Goal: Find specific page/section: Find specific page/section

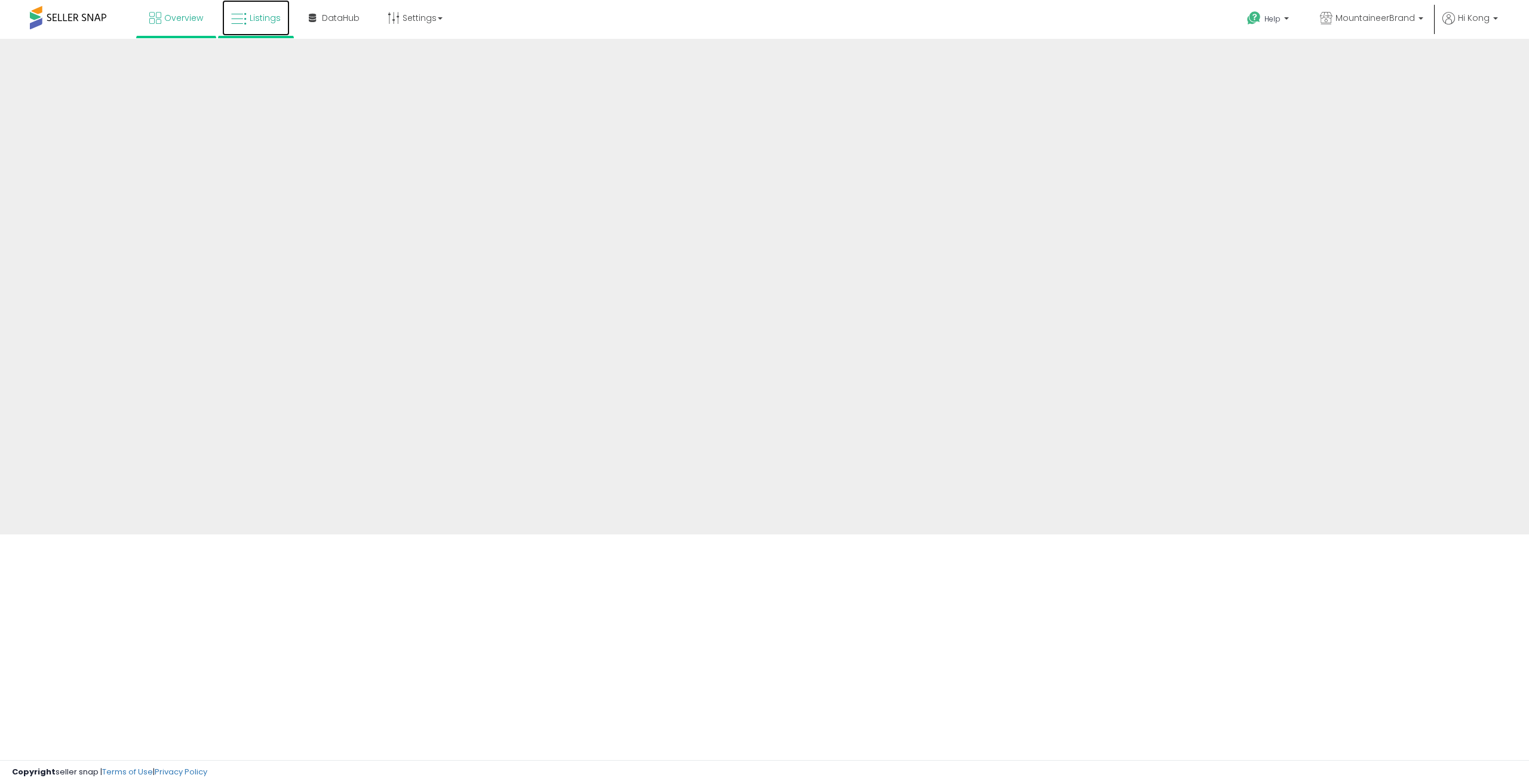
click at [239, 20] on icon at bounding box center [238, 18] width 15 height 15
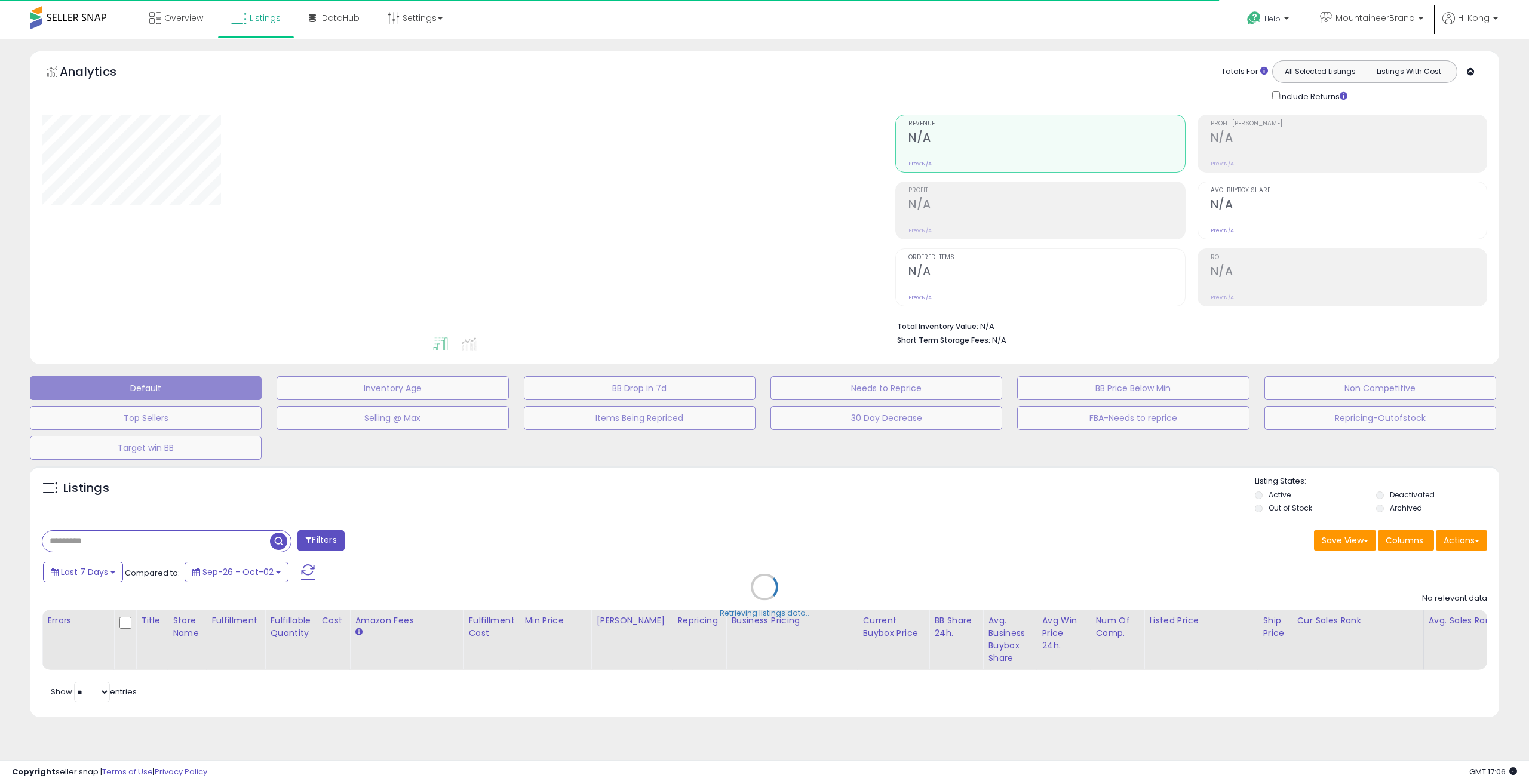
type input "**********"
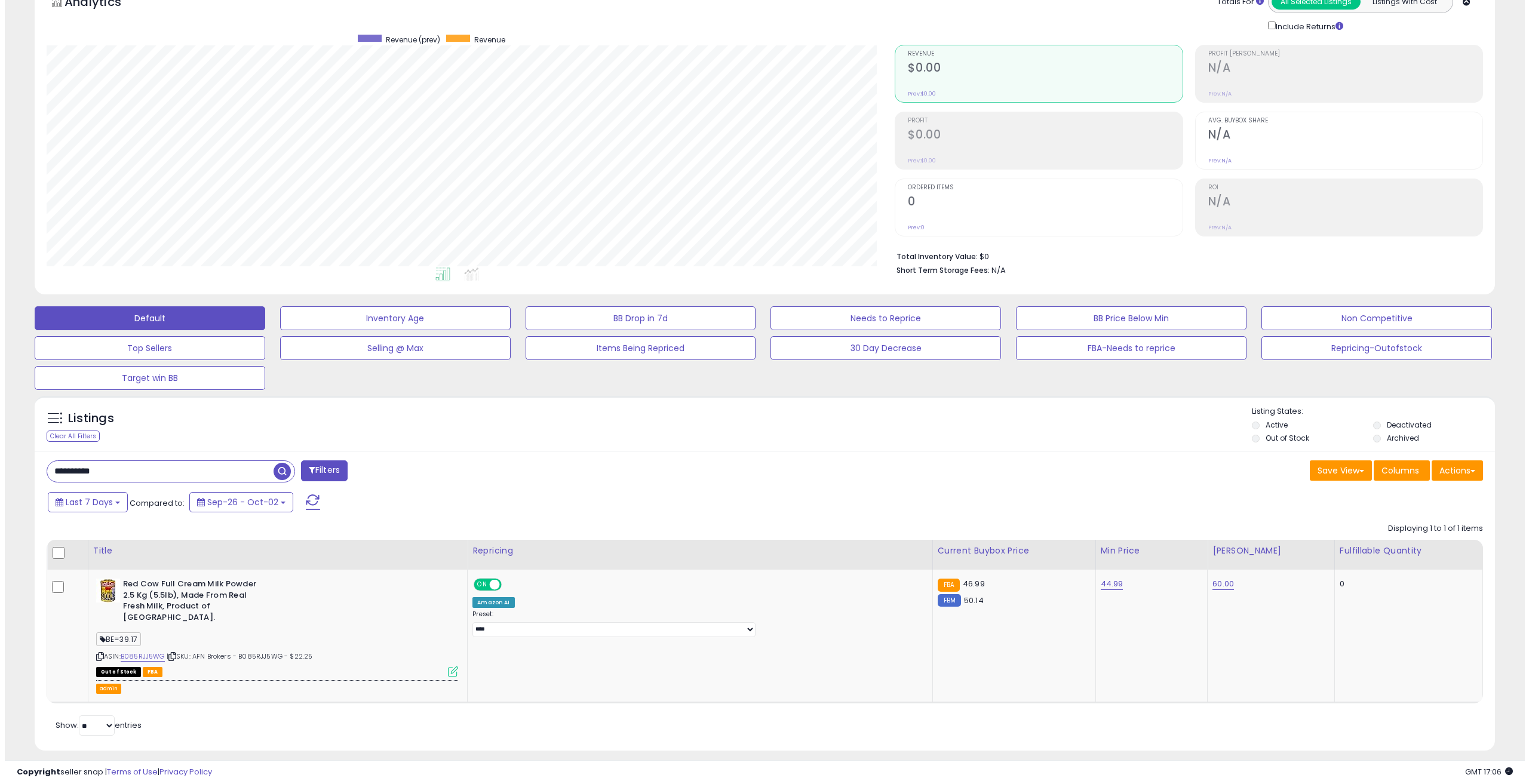
scroll to position [245, 849]
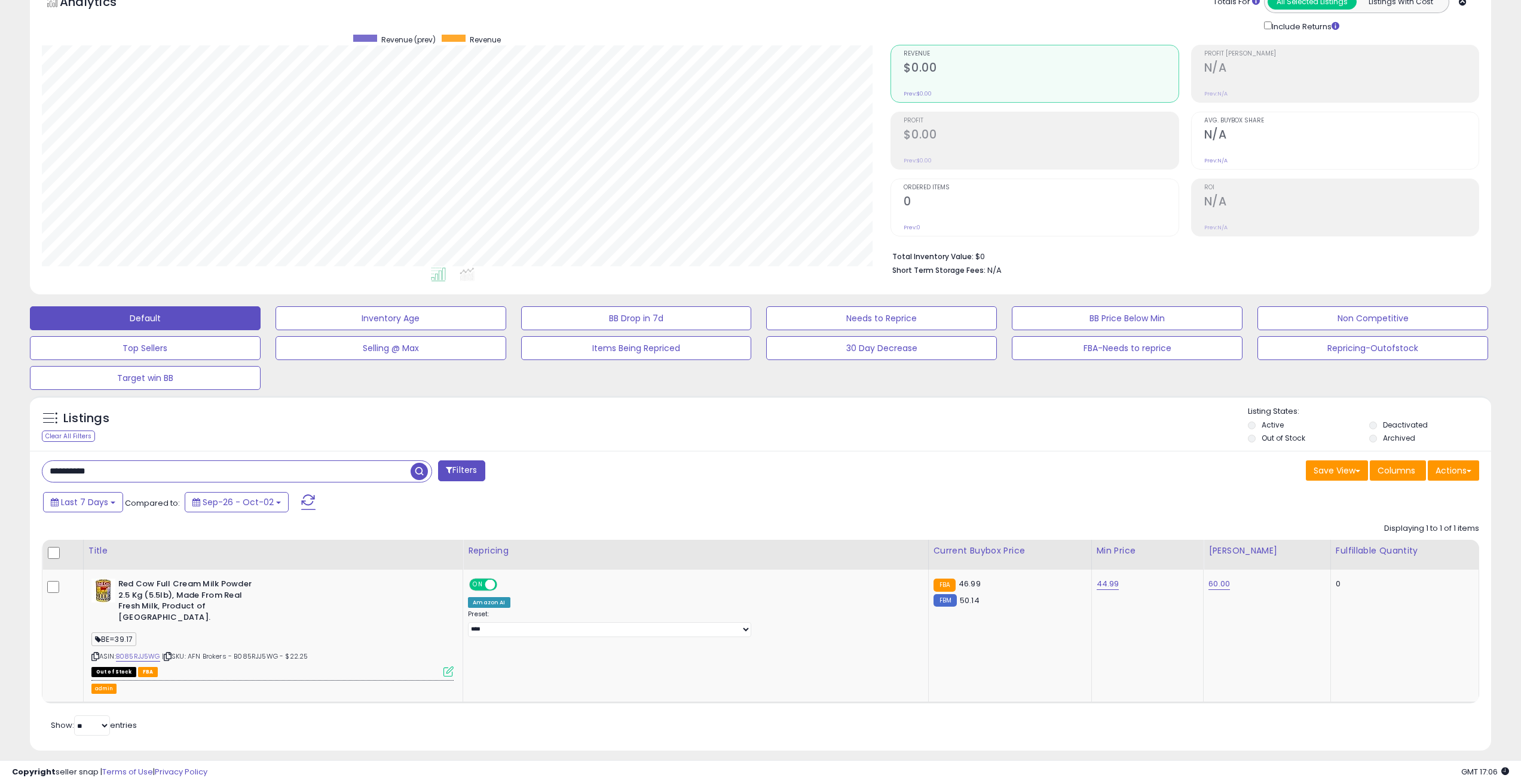
drag, startPoint x: 138, startPoint y: 474, endPoint x: -15, endPoint y: 469, distance: 153.1
click at [0, 469] on html "Unable to login Retrieving listings data.. has not yet accepted the Terms of Us…" at bounding box center [760, 322] width 1521 height 784
click at [1403, 473] on span "Columns" at bounding box center [1395, 470] width 37 height 12
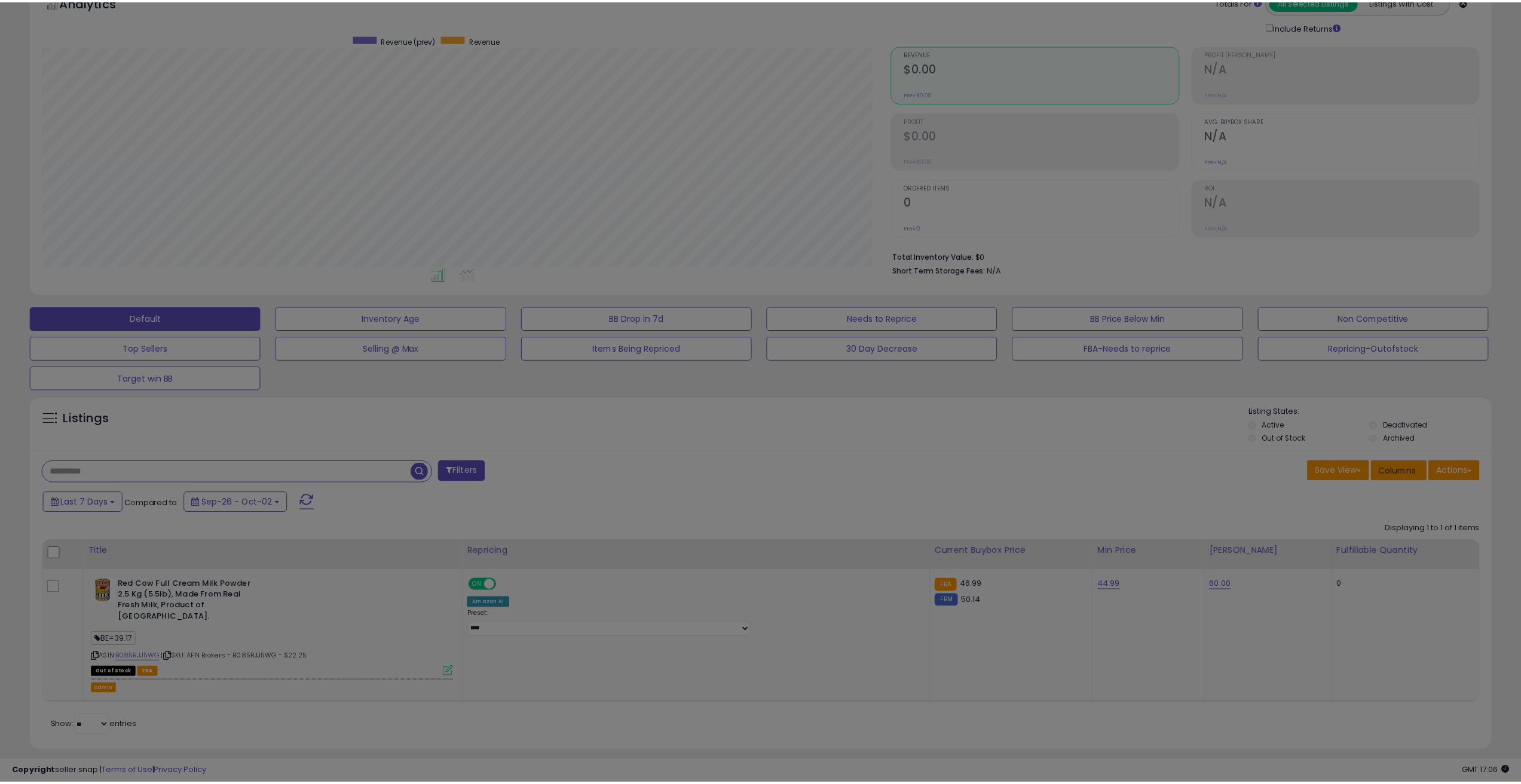
scroll to position [245, 854]
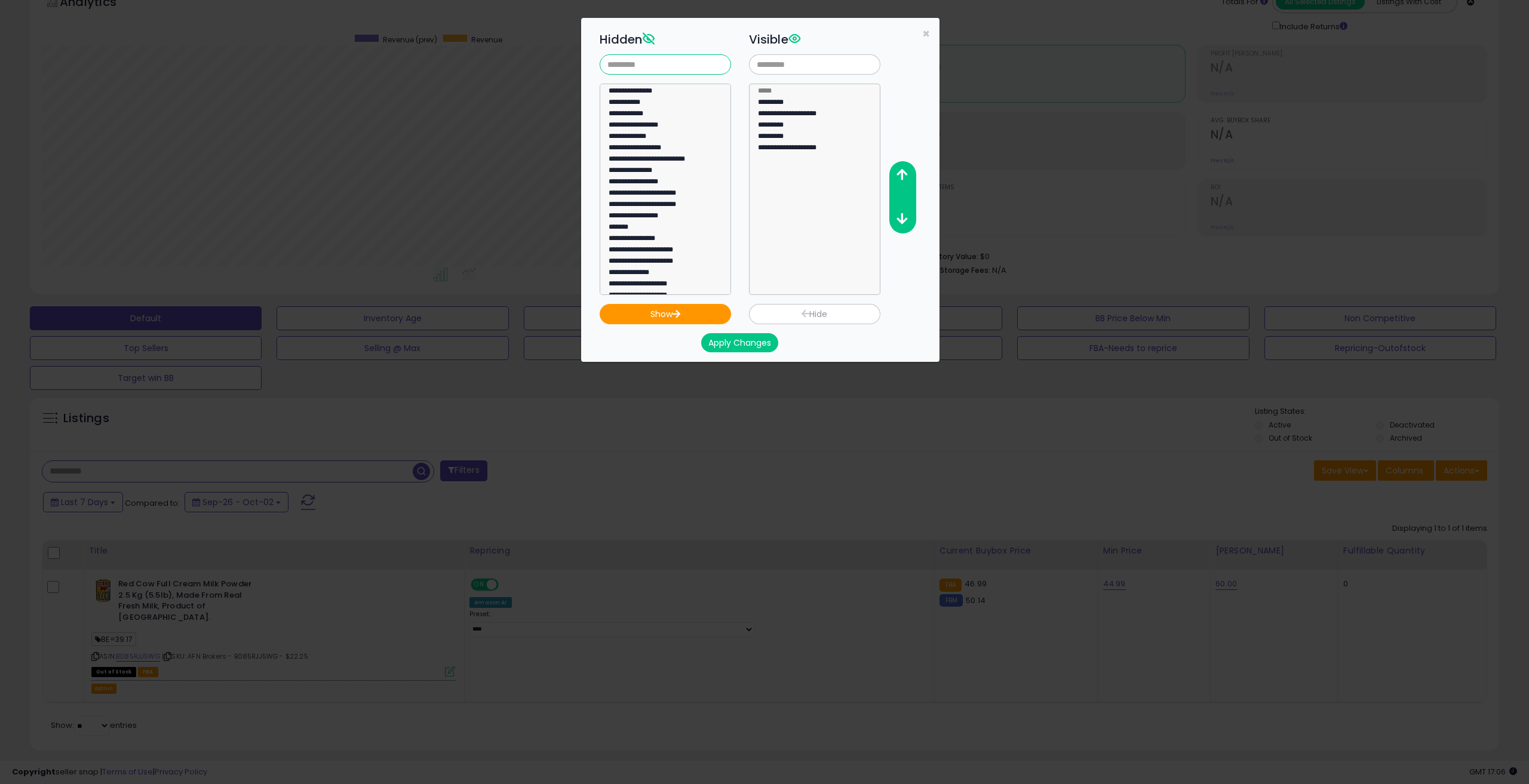
click at [682, 72] on input "text" at bounding box center [665, 65] width 132 height 20
type input "*"
click at [669, 64] on input "text" at bounding box center [665, 65] width 132 height 20
type input "*"
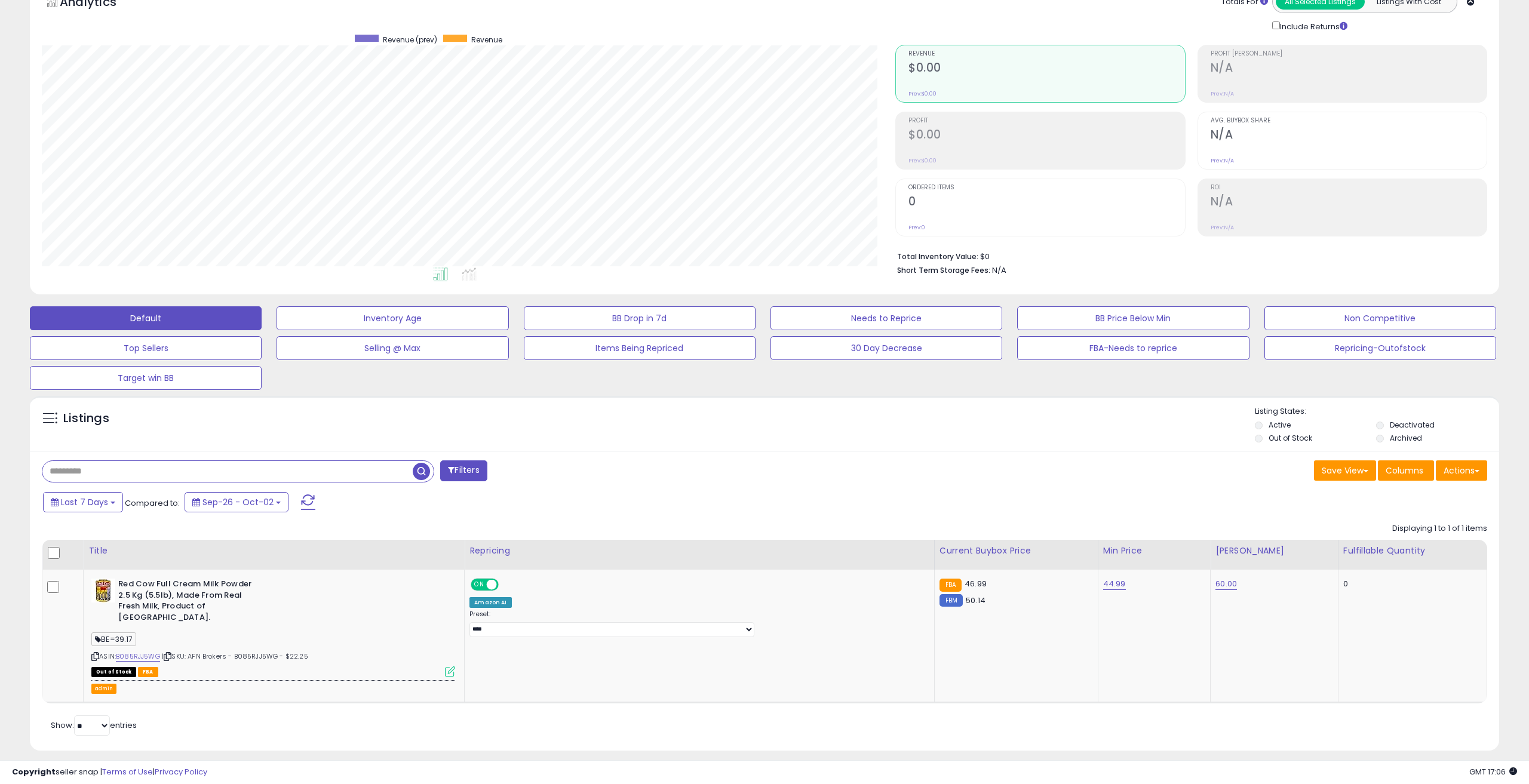
scroll to position [597152, 596592]
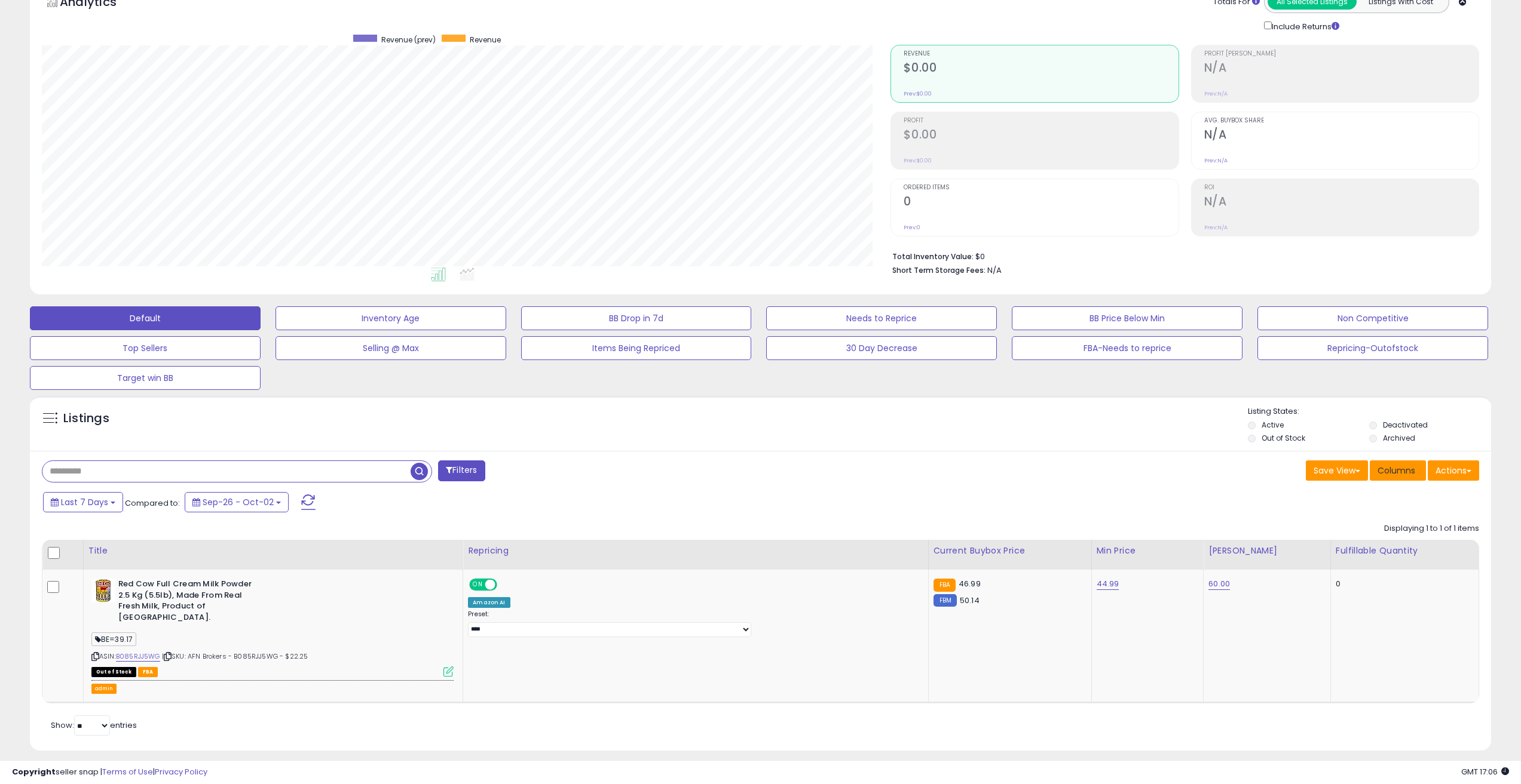
click at [1403, 469] on span "Columns" at bounding box center [1395, 470] width 37 height 12
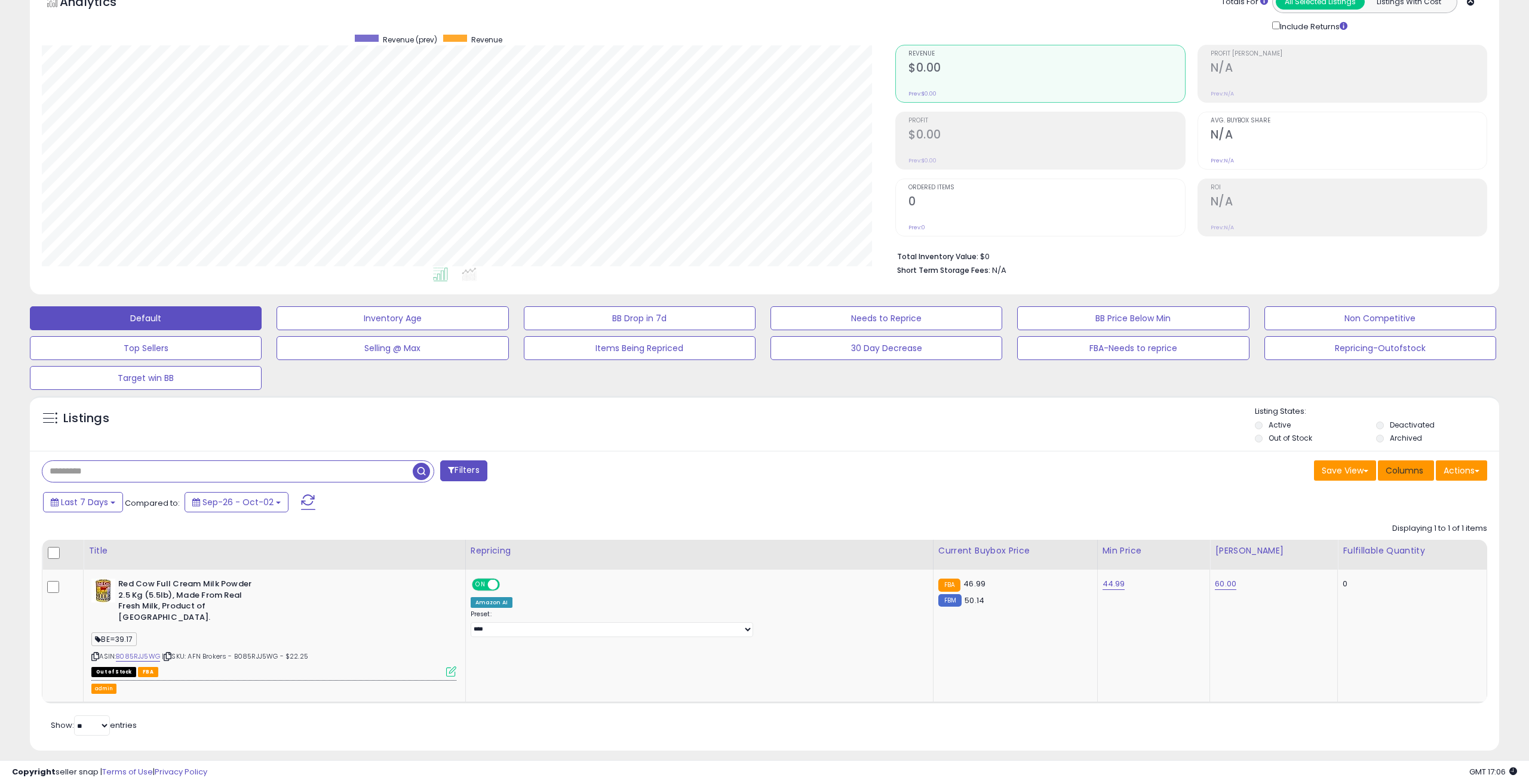
scroll to position [245, 854]
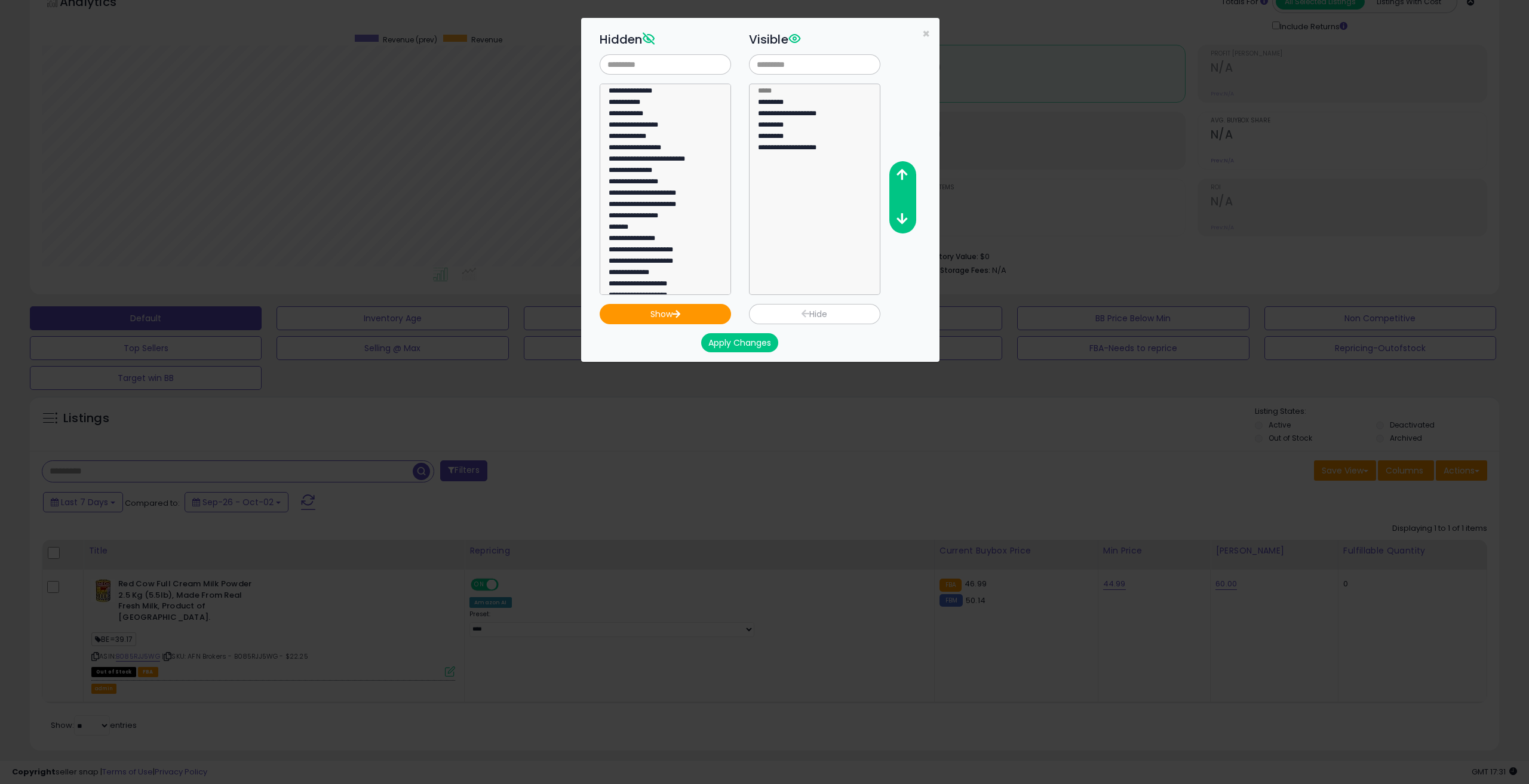
drag, startPoint x: 651, startPoint y: 77, endPoint x: 660, endPoint y: 64, distance: 15.8
click at [652, 77] on div "**********" at bounding box center [666, 161] width 149 height 267
click at [660, 64] on input "text" at bounding box center [665, 65] width 132 height 20
type input "******"
